Goal: Task Accomplishment & Management: Complete application form

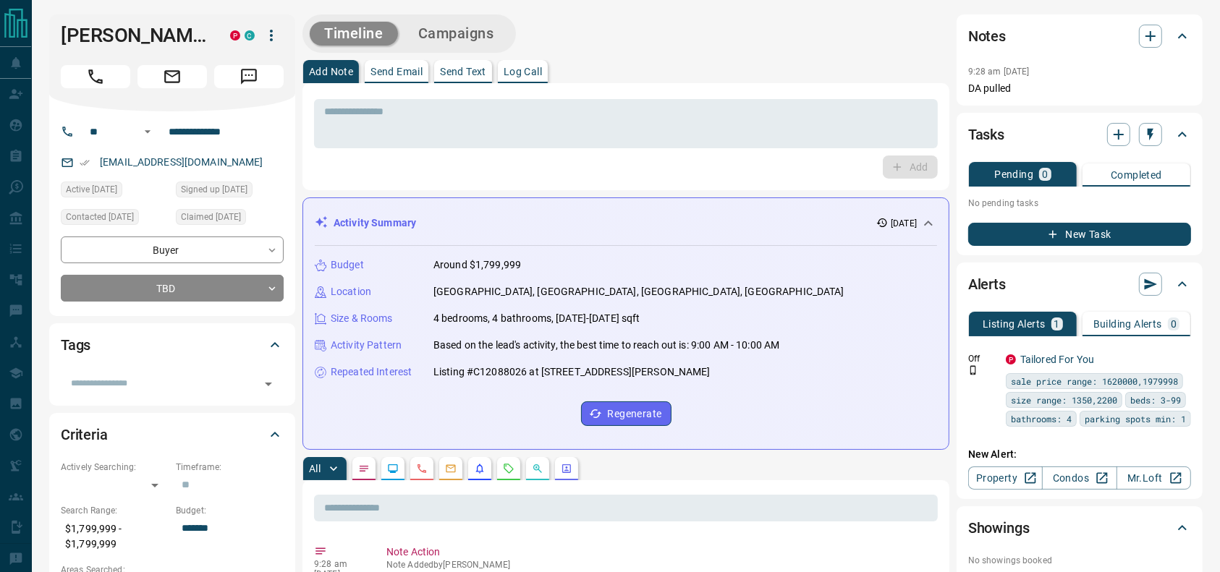
click at [111, 61] on div at bounding box center [172, 73] width 223 height 29
click at [86, 78] on icon "Call" at bounding box center [95, 76] width 19 height 19
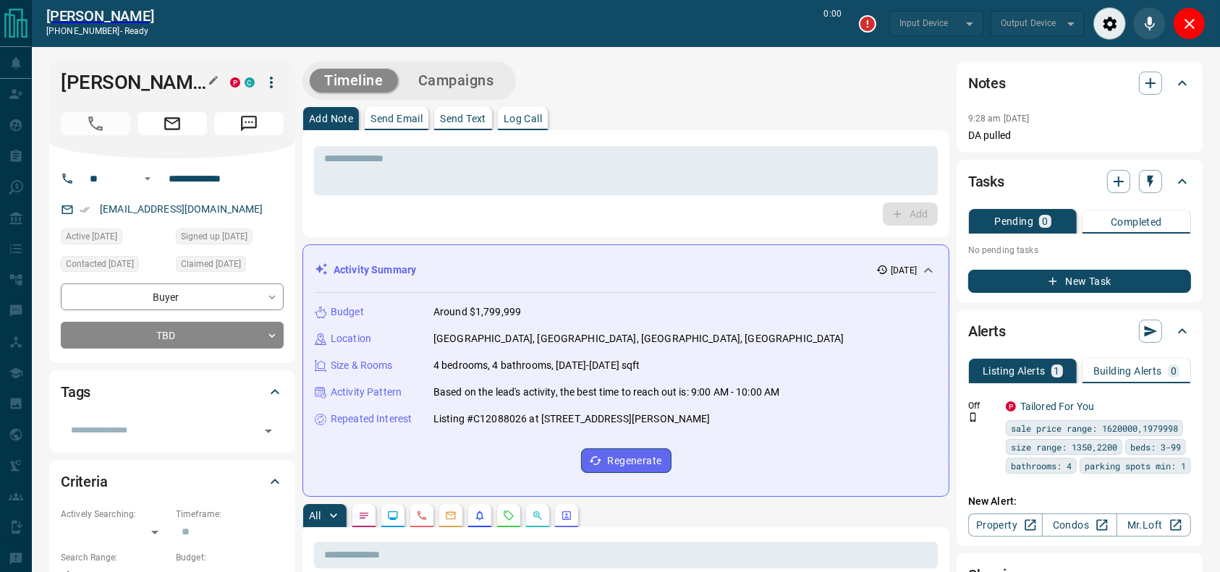
type input "*******"
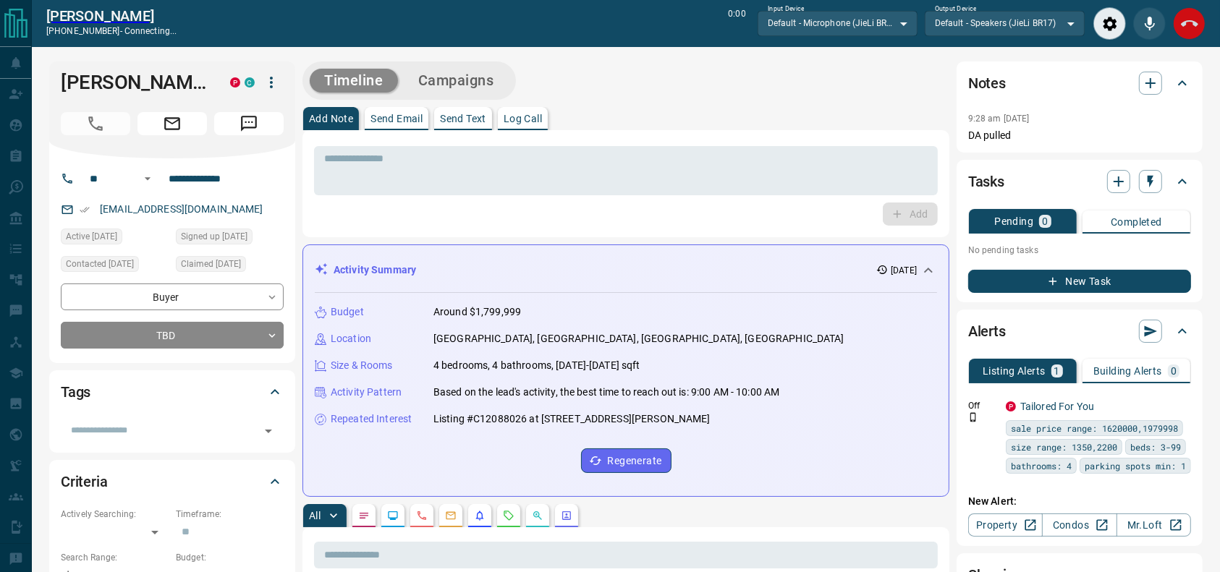
click at [1199, 30] on button "End Call" at bounding box center [1189, 23] width 33 height 33
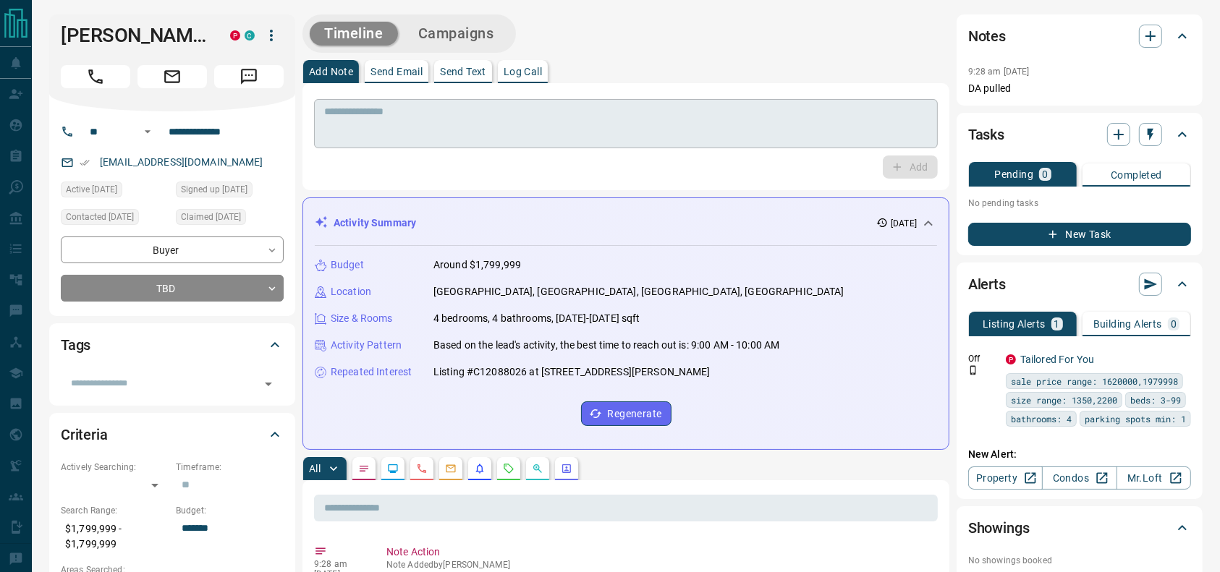
click at [682, 134] on textarea at bounding box center [625, 124] width 603 height 37
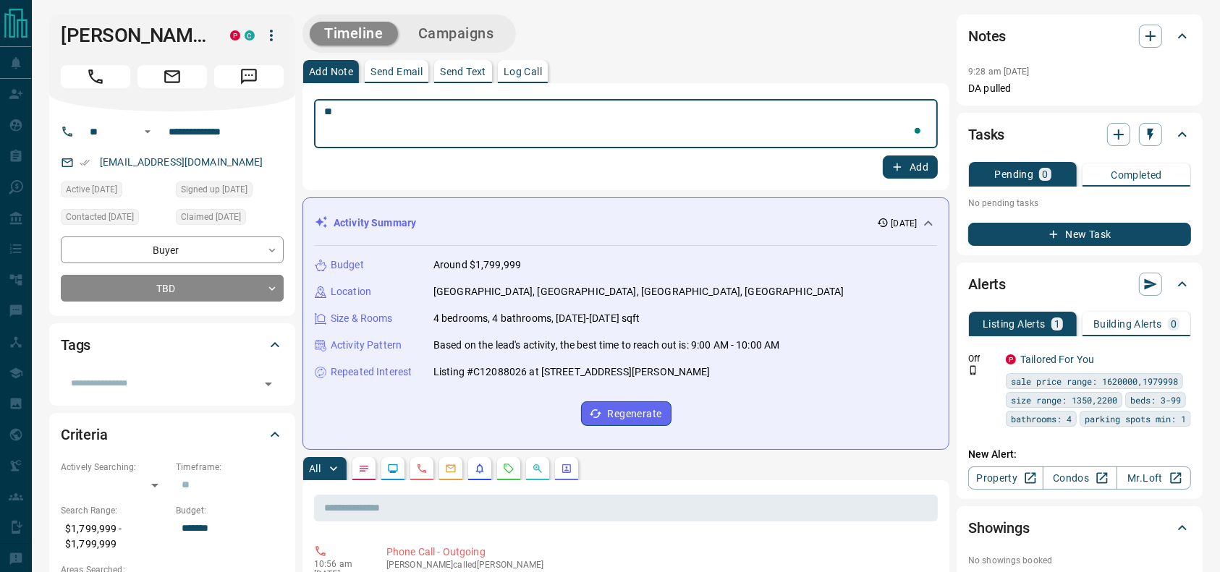
type textarea "*"
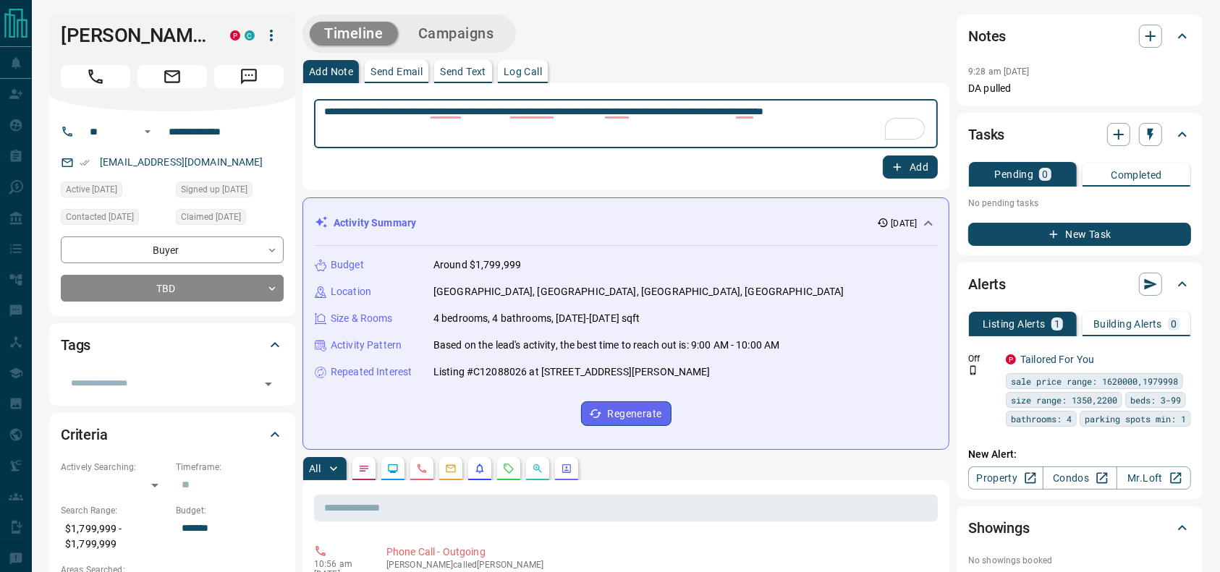
type textarea "**********"
click at [927, 162] on button "Add" at bounding box center [910, 167] width 55 height 23
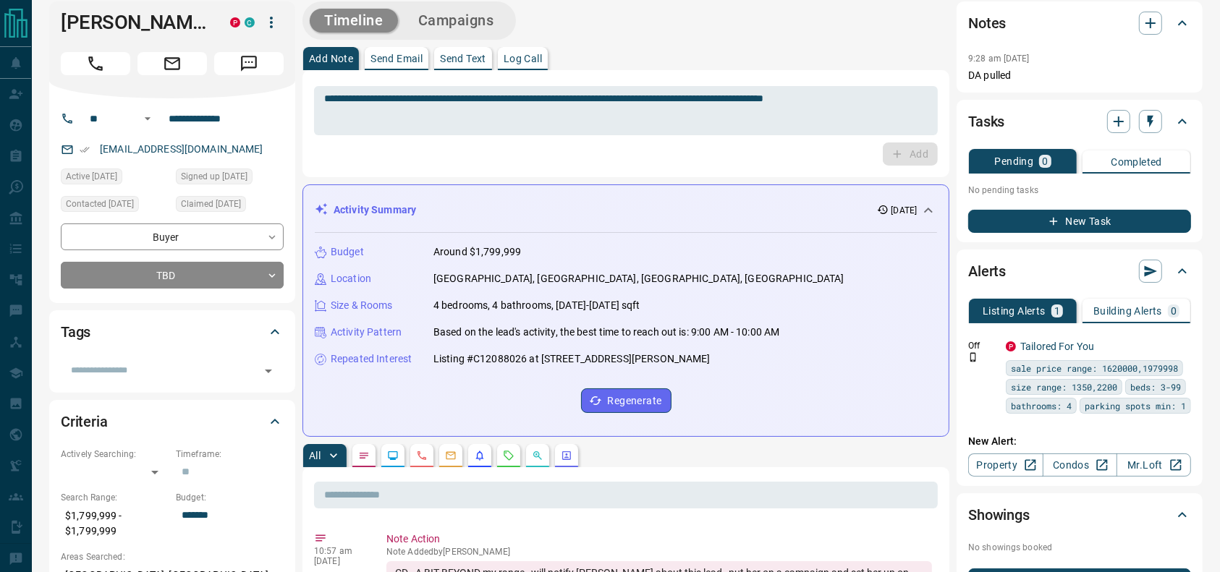
scroll to position [11, 0]
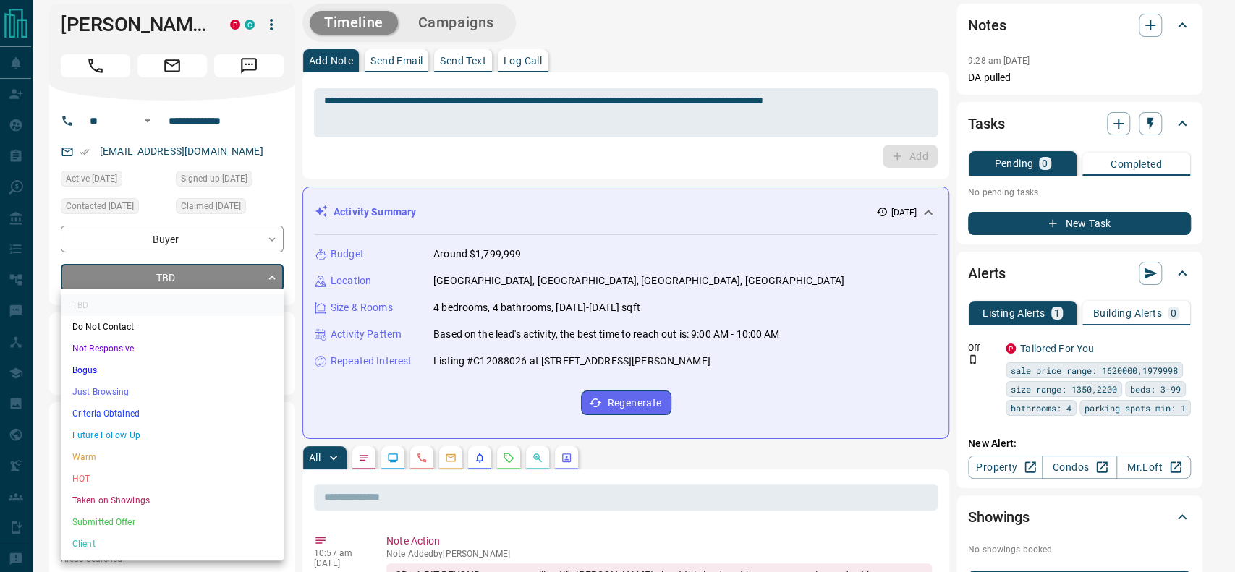
click at [77, 466] on li "Warm" at bounding box center [172, 457] width 223 height 22
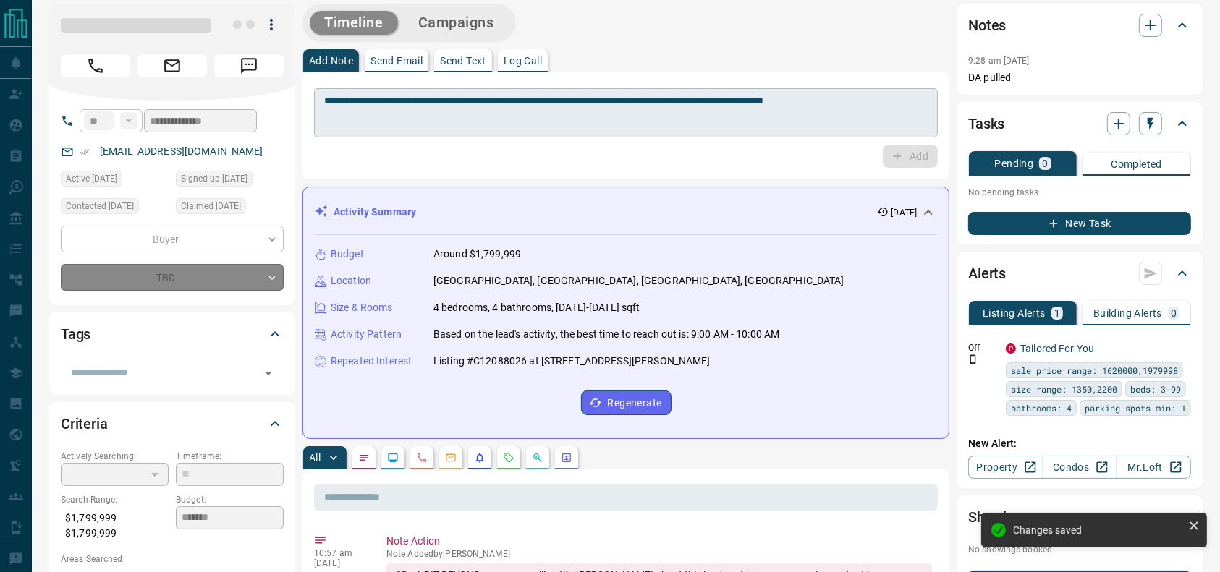
type input "*"
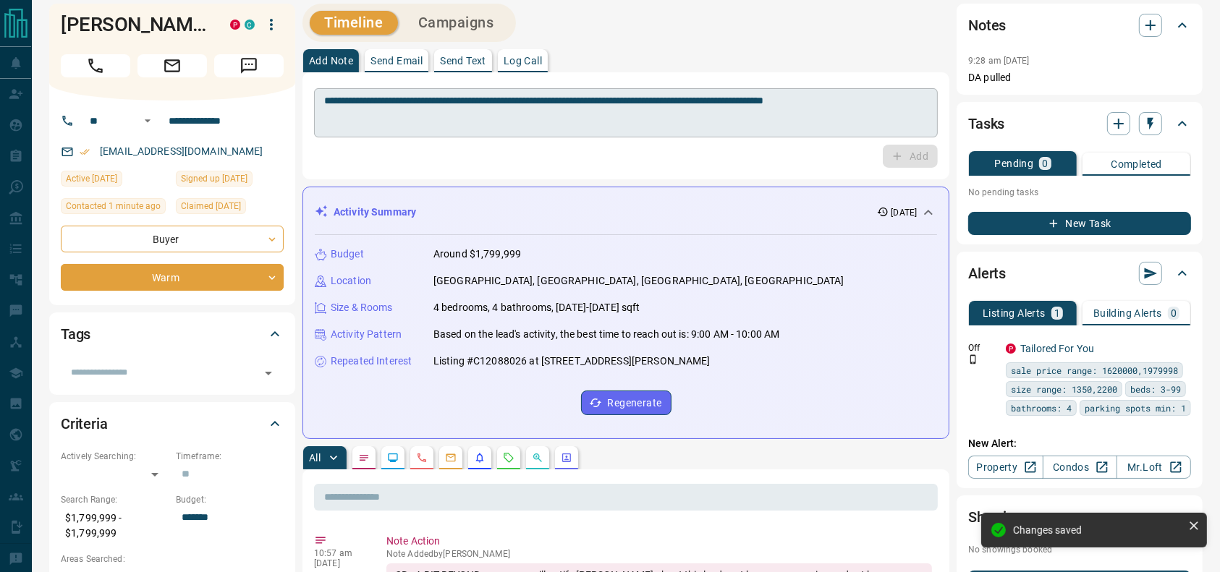
click at [496, 137] on div "**********" at bounding box center [626, 112] width 624 height 49
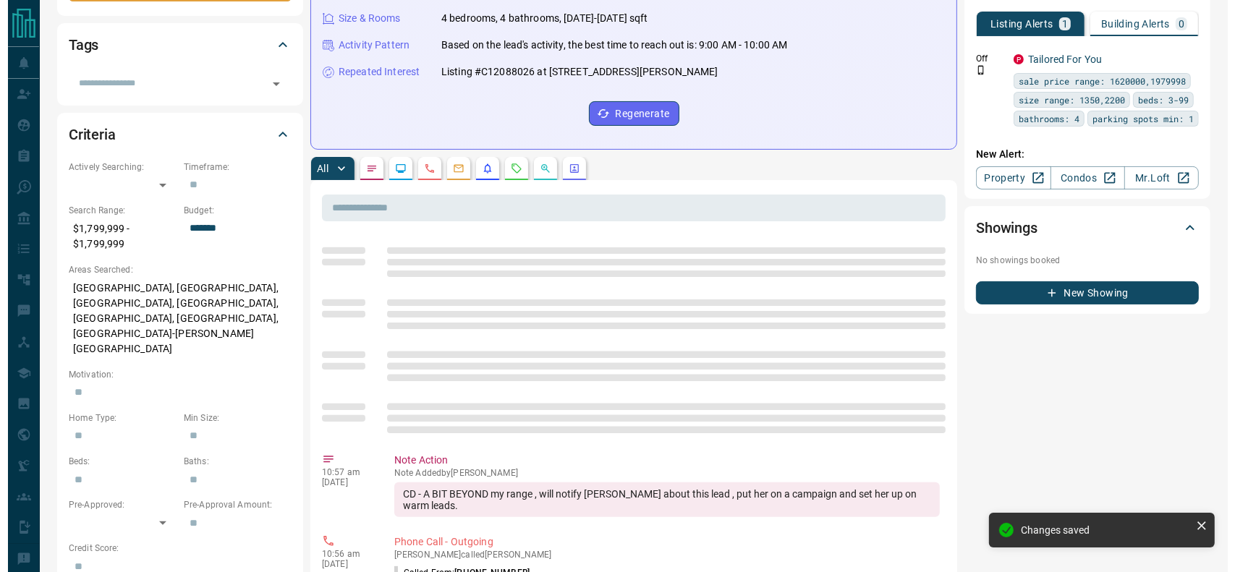
scroll to position [0, 0]
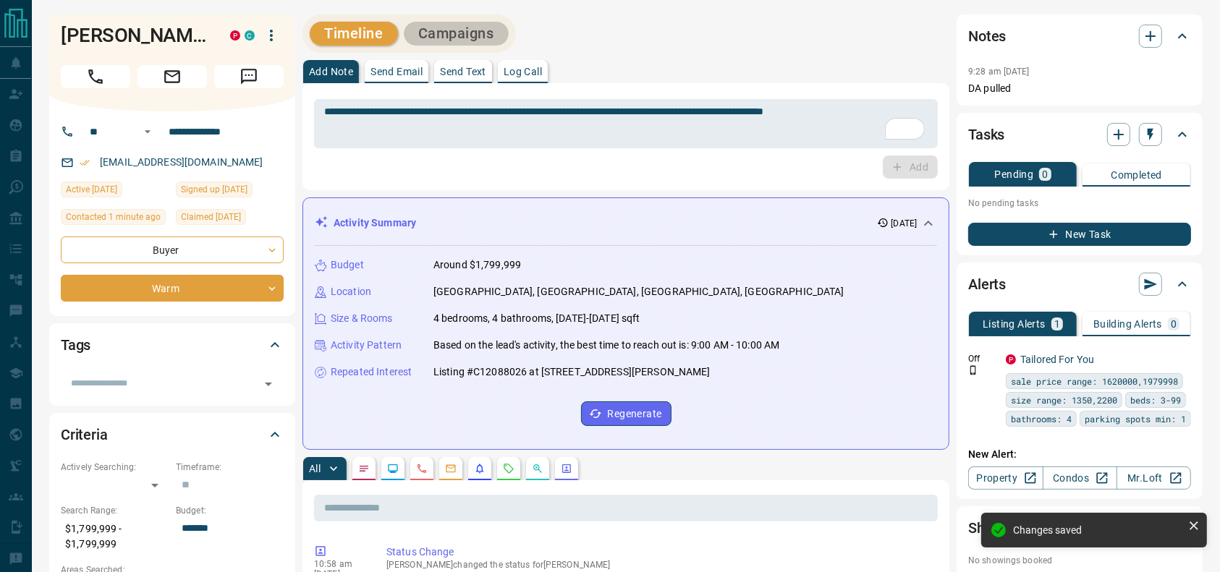
click at [479, 34] on button "Campaigns" at bounding box center [456, 34] width 105 height 24
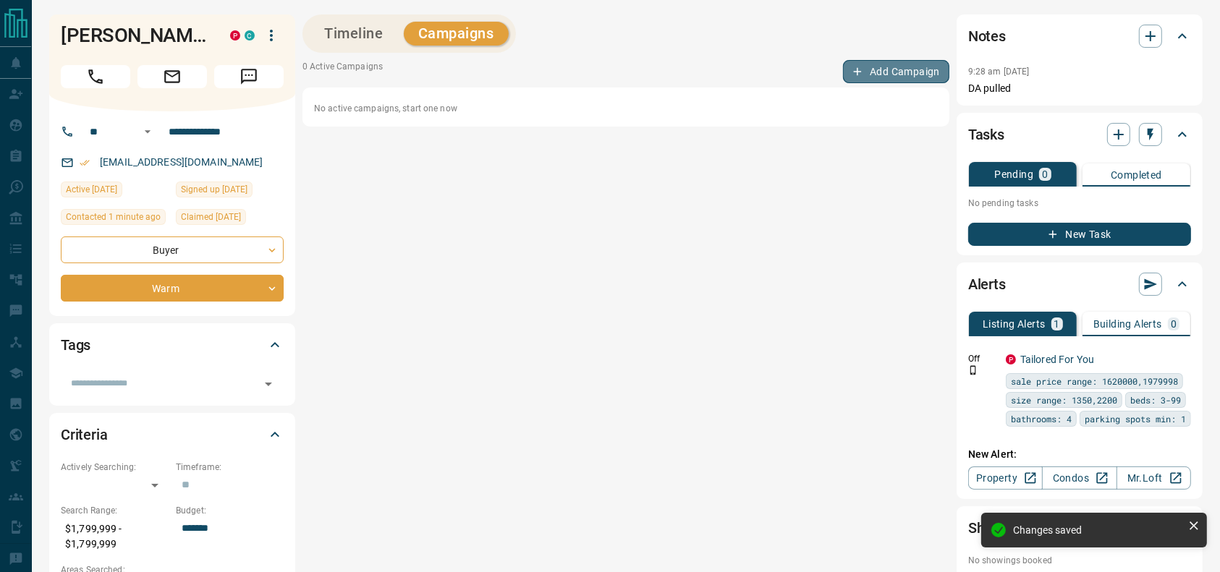
click at [903, 64] on button "Add Campaign" at bounding box center [896, 71] width 106 height 23
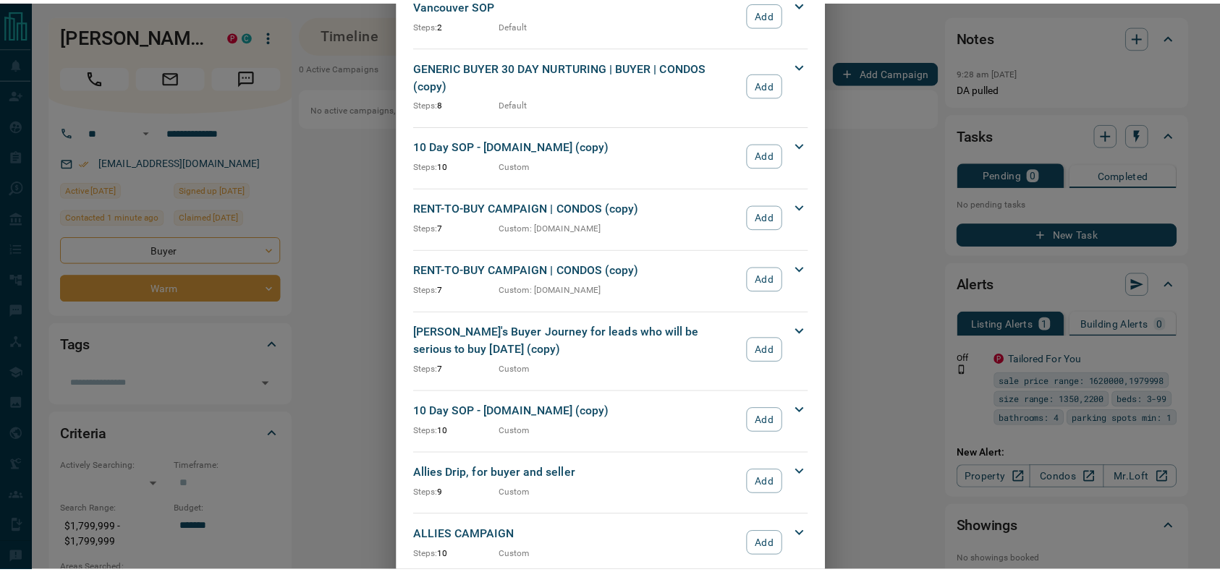
scroll to position [1558, 0]
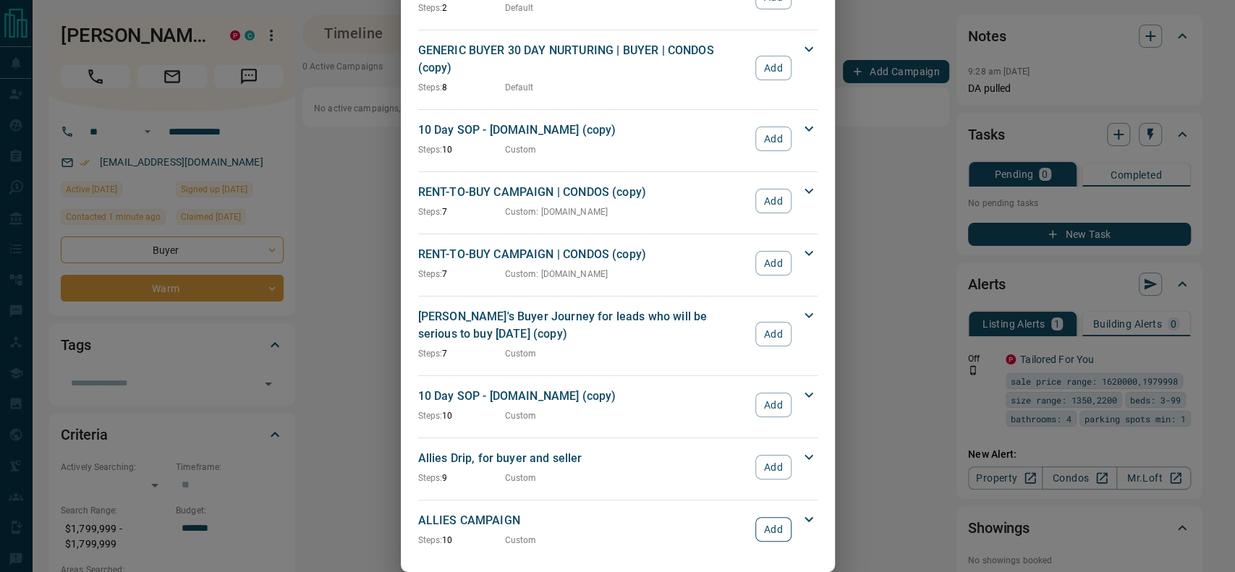
click at [756, 517] on button "Add" at bounding box center [772, 529] width 35 height 25
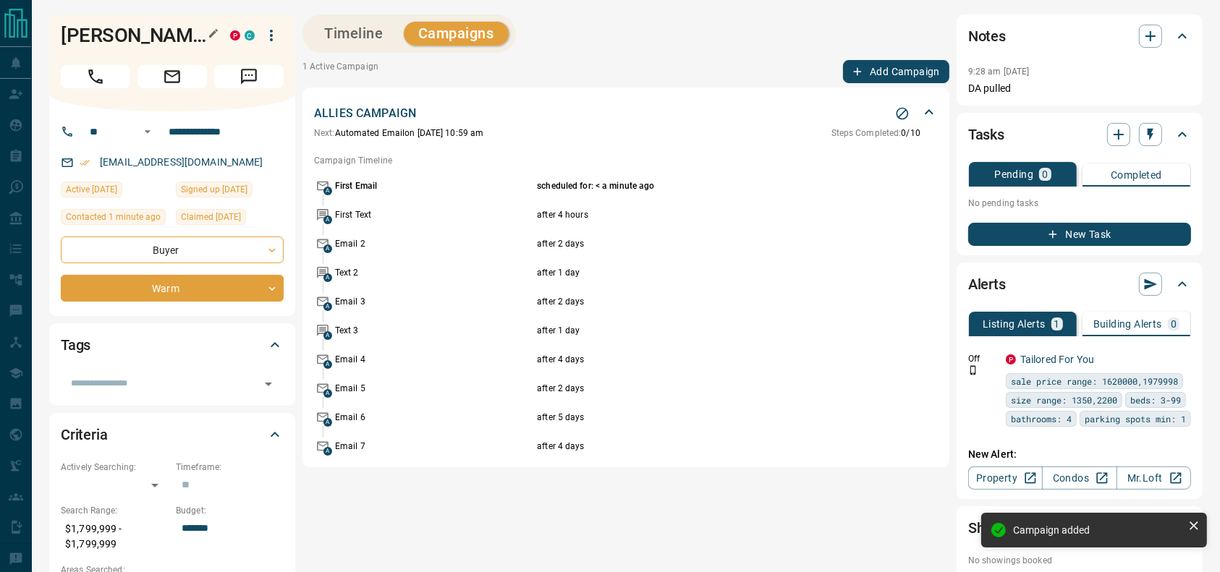
click at [173, 33] on h1 "[PERSON_NAME]" at bounding box center [135, 35] width 148 height 23
copy div "[PERSON_NAME] P C"
